Goal: Information Seeking & Learning: Compare options

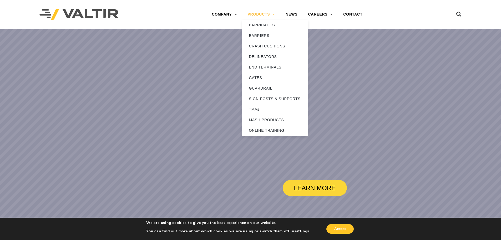
click at [260, 13] on link "PRODUCTS" at bounding box center [261, 14] width 38 height 11
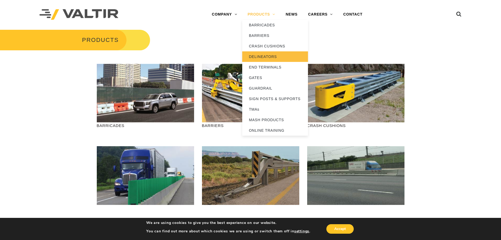
click at [259, 57] on link "DELINEATORS" at bounding box center [275, 56] width 66 height 11
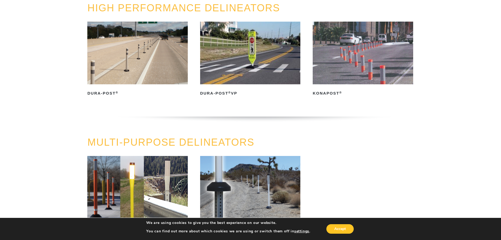
scroll to position [105, 0]
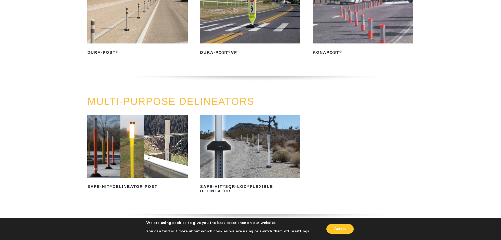
click at [147, 162] on img at bounding box center [137, 146] width 100 height 63
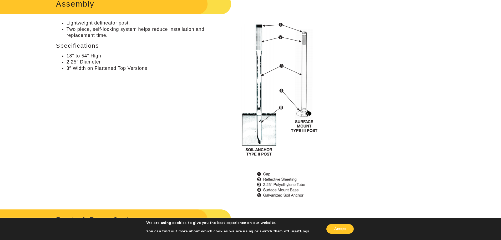
scroll to position [4, 0]
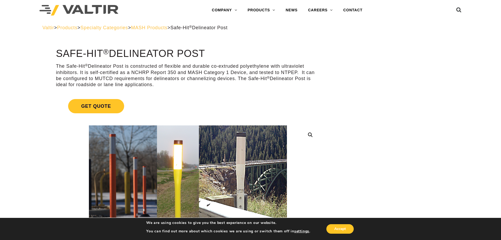
drag, startPoint x: 319, startPoint y: 161, endPoint x: 318, endPoint y: 80, distance: 81.3
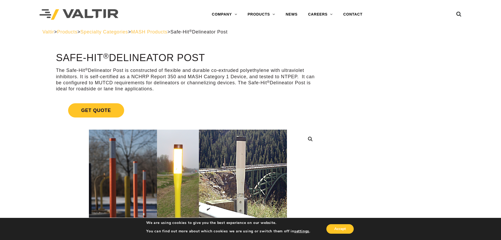
click at [235, 58] on h1 "Safe-Hit ® Delineator Post" at bounding box center [188, 57] width 264 height 11
drag, startPoint x: 58, startPoint y: 57, endPoint x: 316, endPoint y: 86, distance: 259.6
click at [234, 87] on p "The Safe-Hit ® Delineator Post is constructed of flexible and durable co-extrud…" at bounding box center [188, 79] width 264 height 25
click at [312, 84] on p "The Safe-Hit ® Delineator Post is constructed of flexible and durable co-extrud…" at bounding box center [188, 79] width 264 height 25
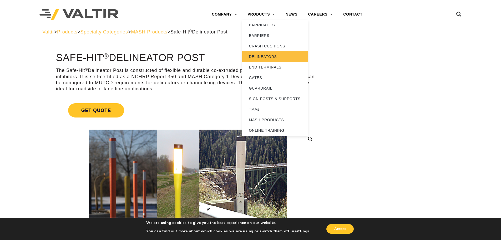
click at [266, 56] on link "DELINEATORS" at bounding box center [275, 56] width 66 height 11
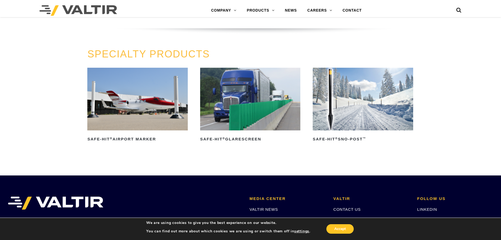
scroll to position [395, 0]
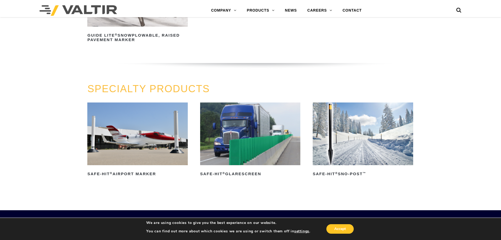
click at [363, 152] on img at bounding box center [363, 133] width 100 height 63
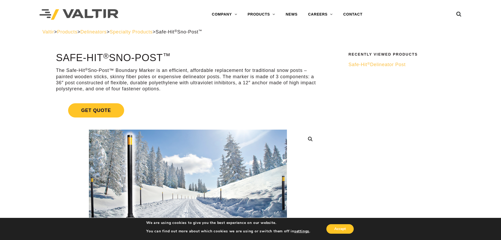
drag, startPoint x: 368, startPoint y: 168, endPoint x: 368, endPoint y: 86, distance: 82.1
